Goal: Transaction & Acquisition: Purchase product/service

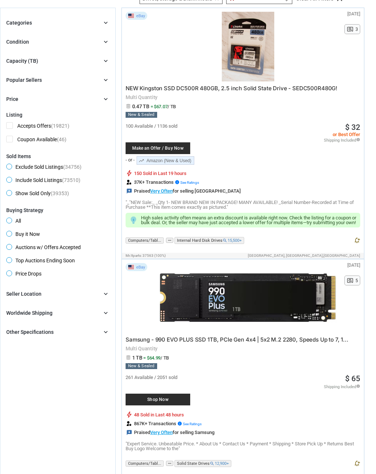
scroll to position [89, 0]
click at [13, 192] on span "Show Sold Only (39353)" at bounding box center [37, 194] width 63 height 9
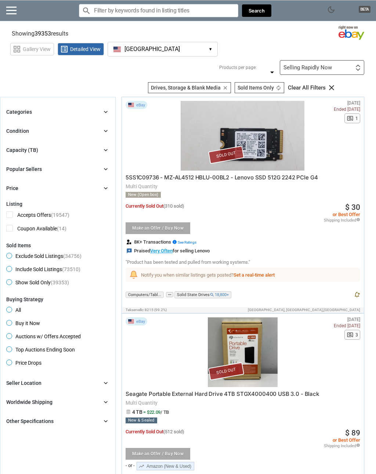
click at [24, 386] on div "Seller Location" at bounding box center [23, 382] width 35 height 7
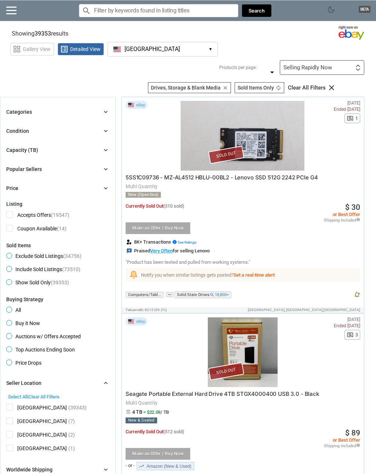
click at [10, 406] on span "[GEOGRAPHIC_DATA]" at bounding box center [36, 408] width 61 height 9
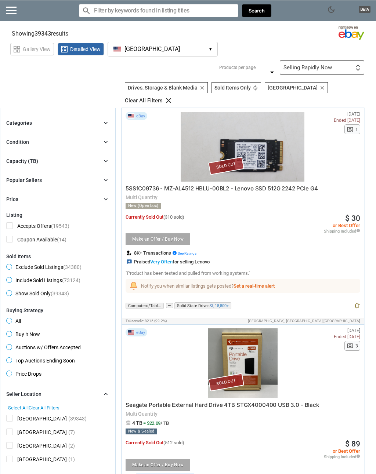
click at [105, 157] on icon "chevron_right" at bounding box center [105, 160] width 7 height 7
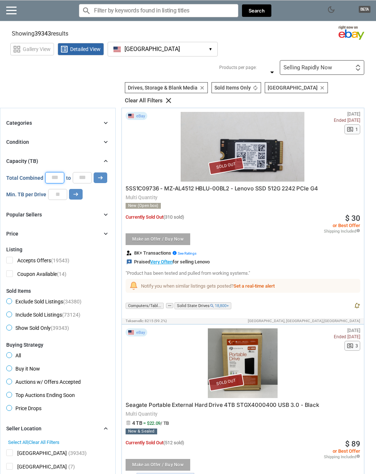
click at [58, 172] on input "*" at bounding box center [54, 177] width 19 height 11
click at [59, 189] on input "number" at bounding box center [57, 194] width 19 height 11
click at [77, 191] on icon "arrow_right_alt" at bounding box center [75, 194] width 7 height 7
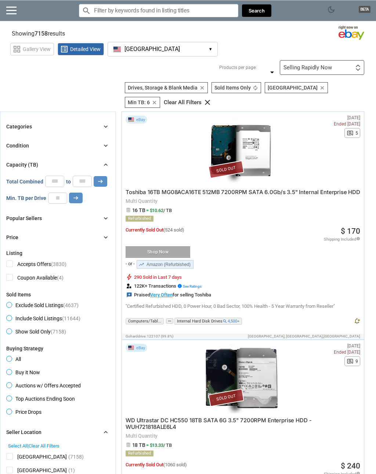
click at [11, 304] on span "Exclude Sold Listings (4637)" at bounding box center [42, 306] width 72 height 9
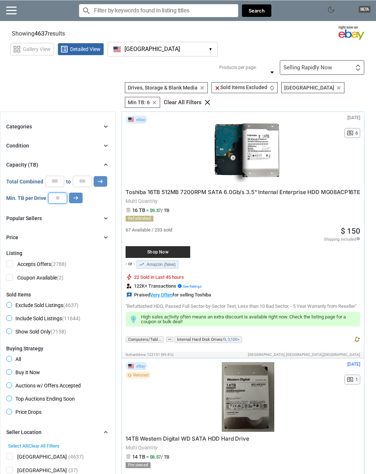
click at [57, 193] on input "*" at bounding box center [57, 198] width 19 height 11
click at [76, 197] on icon "arrow_right_alt" at bounding box center [75, 198] width 7 height 7
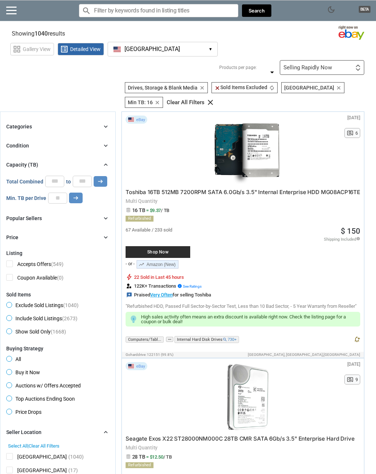
click at [175, 246] on div "Shop Now" at bounding box center [158, 252] width 65 height 12
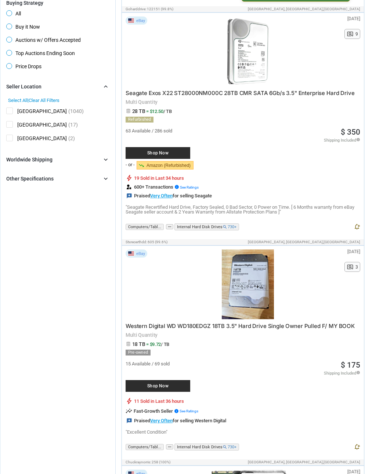
scroll to position [346, 0]
click at [177, 380] on div "Shop Now" at bounding box center [158, 386] width 65 height 12
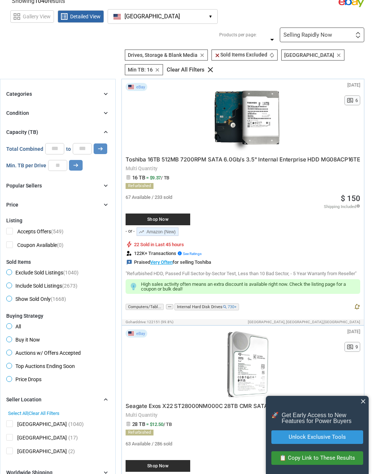
scroll to position [0, 0]
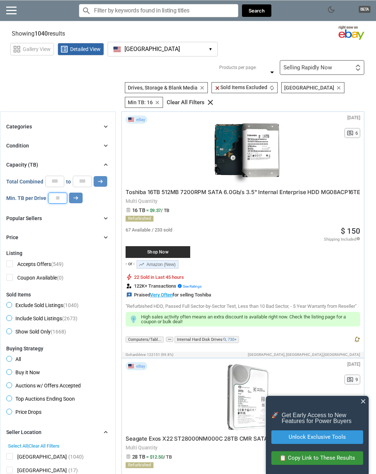
click at [59, 193] on input "**" at bounding box center [57, 198] width 19 height 11
type input "**"
click at [77, 195] on icon "arrow_right_alt" at bounding box center [75, 198] width 7 height 7
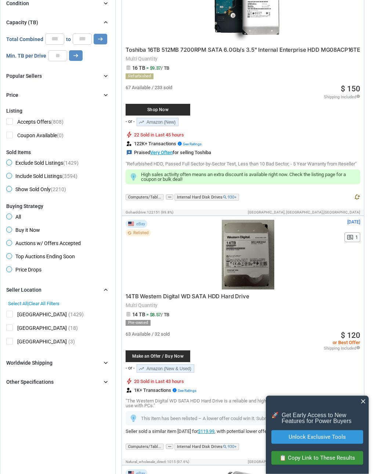
scroll to position [155, 0]
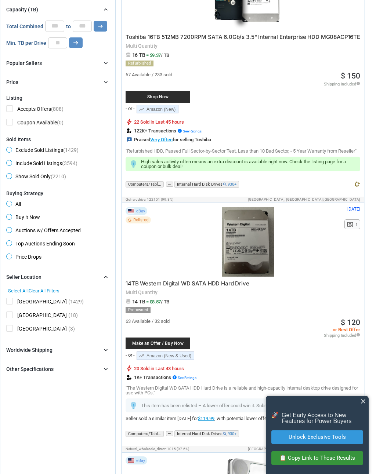
click at [248, 245] on div at bounding box center [248, 242] width 178 height 70
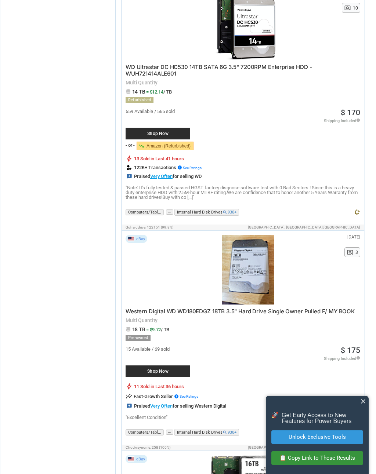
scroll to position [852, 0]
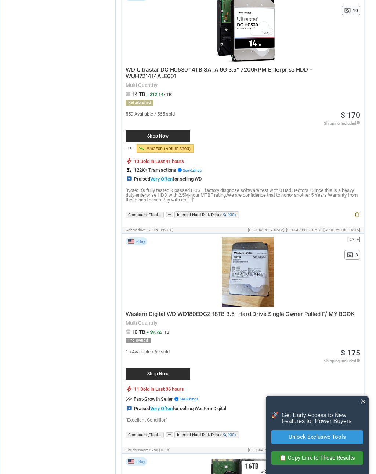
click at [361, 405] on span "close" at bounding box center [362, 401] width 7 height 7
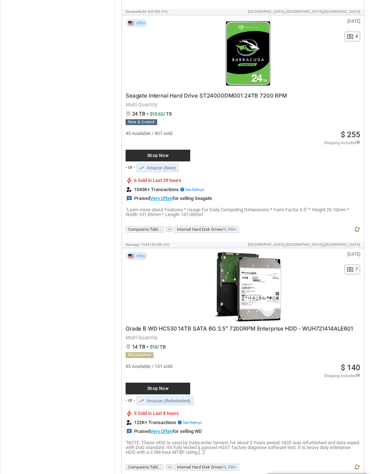
scroll to position [2186, 0]
click at [337, 322] on div "Grade B WD HC530 14TB SATA 6G 3.5" 7200RPM Enterprise HDD - WUH721414ALE601 Mul…" at bounding box center [243, 388] width 235 height 133
click at [266, 280] on div at bounding box center [248, 287] width 178 height 70
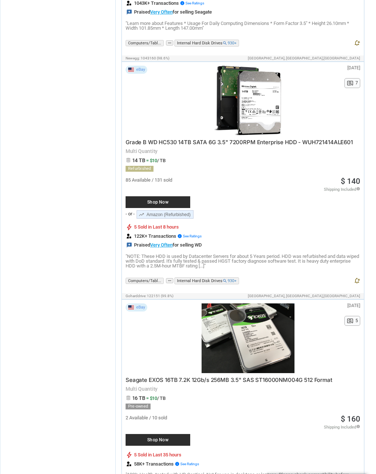
scroll to position [2373, 0]
